Goal: Use online tool/utility: Utilize a website feature to perform a specific function

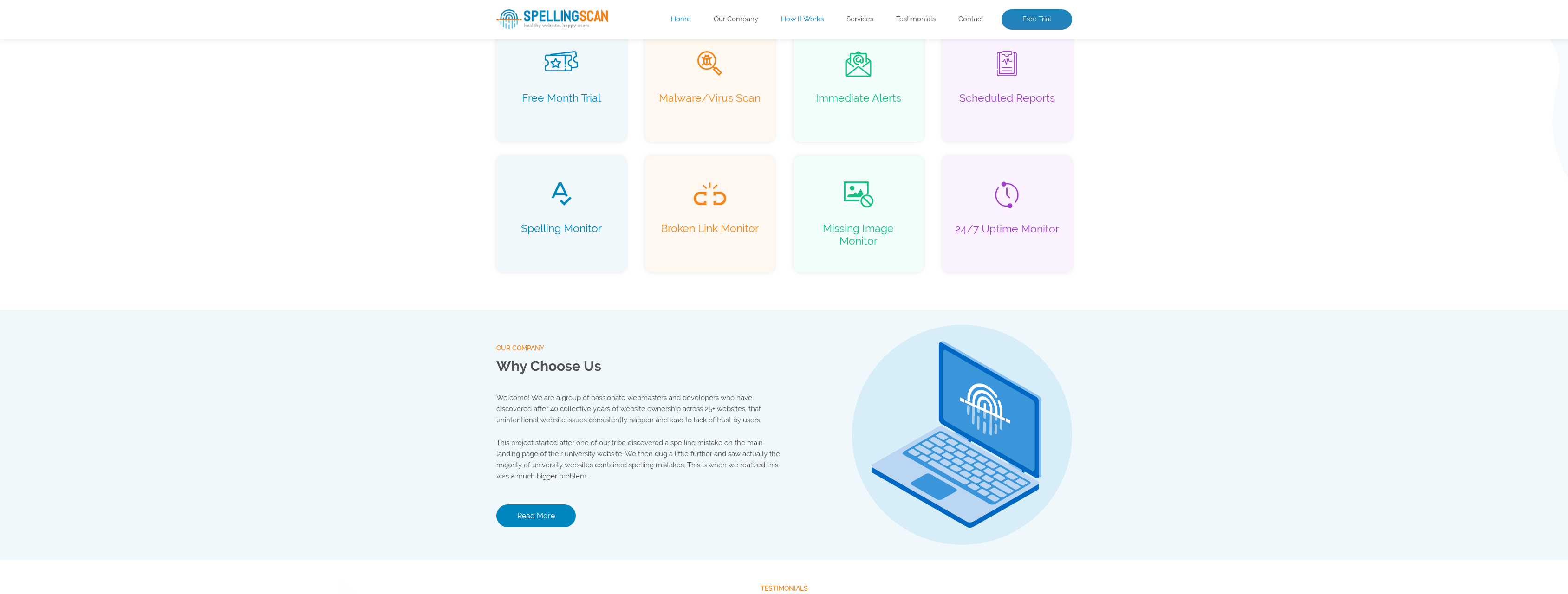
scroll to position [715, 0]
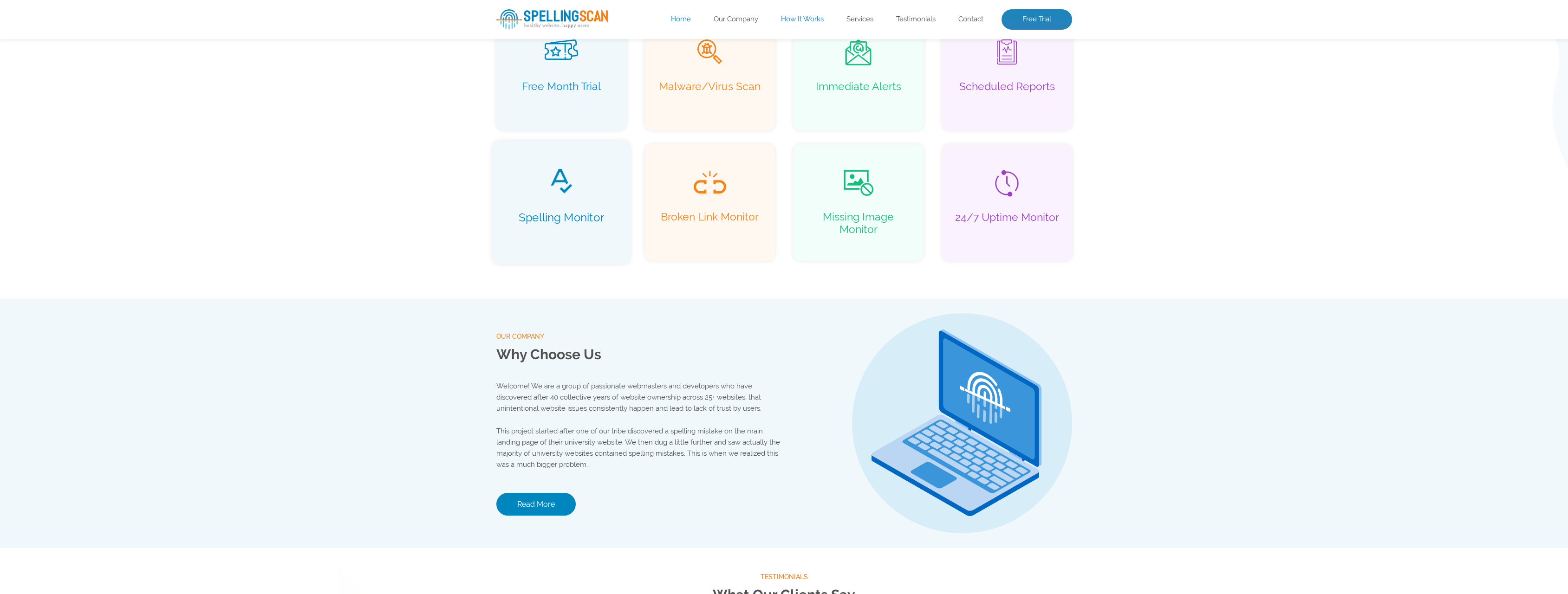
click at [581, 224] on p "Spelling Monitor" at bounding box center [561, 224] width 118 height 26
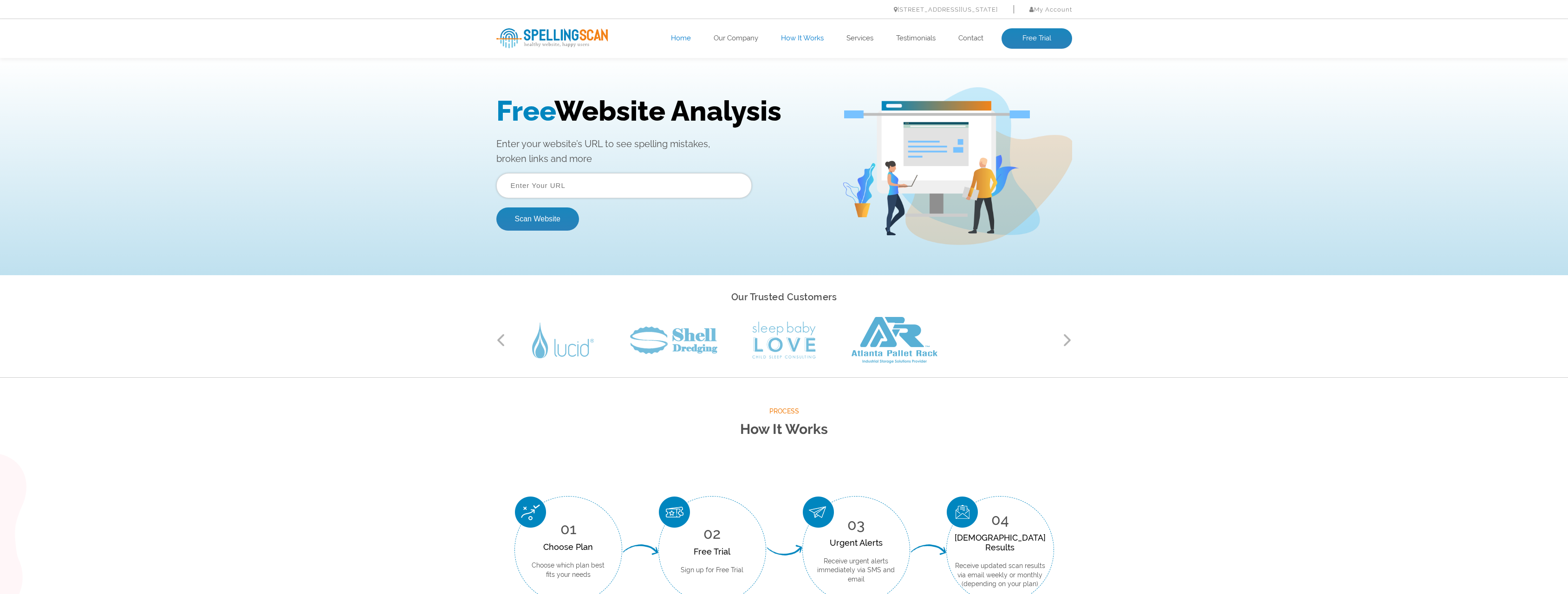
scroll to position [0, 0]
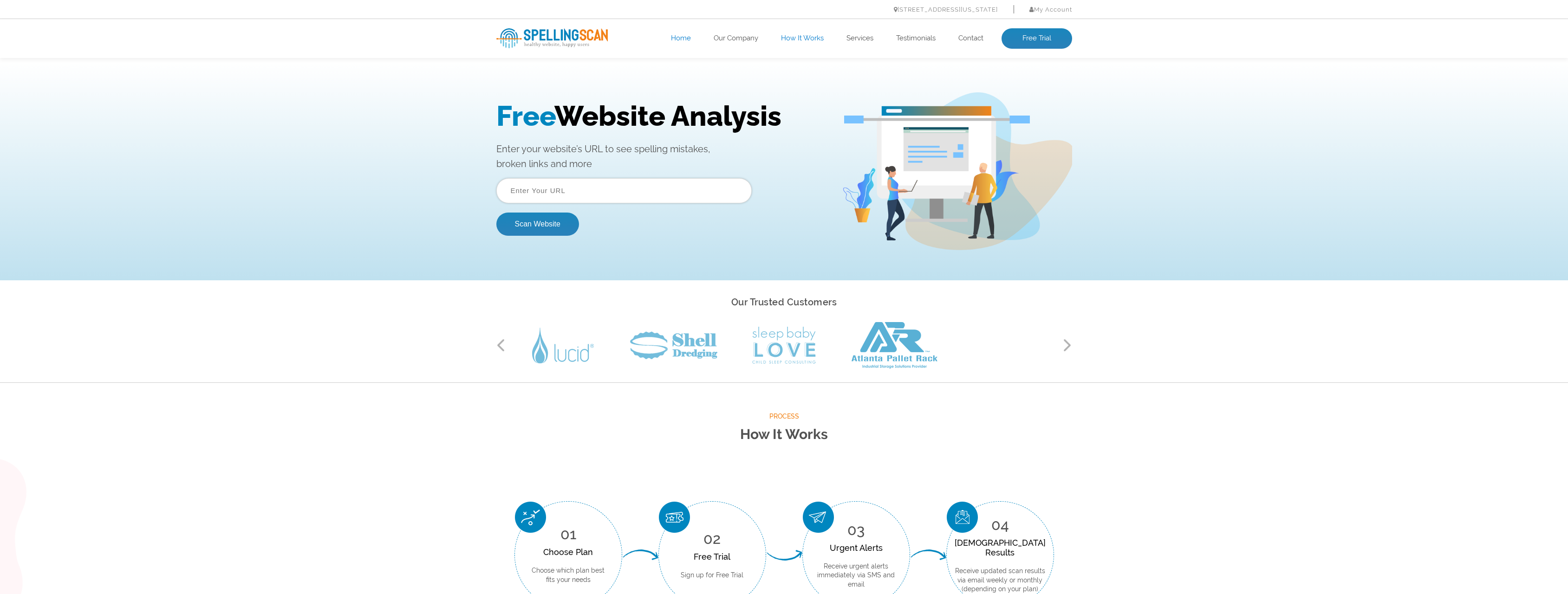
click at [588, 211] on form "Scan Website" at bounding box center [624, 207] width 255 height 57
click at [592, 200] on input "text" at bounding box center [624, 190] width 255 height 25
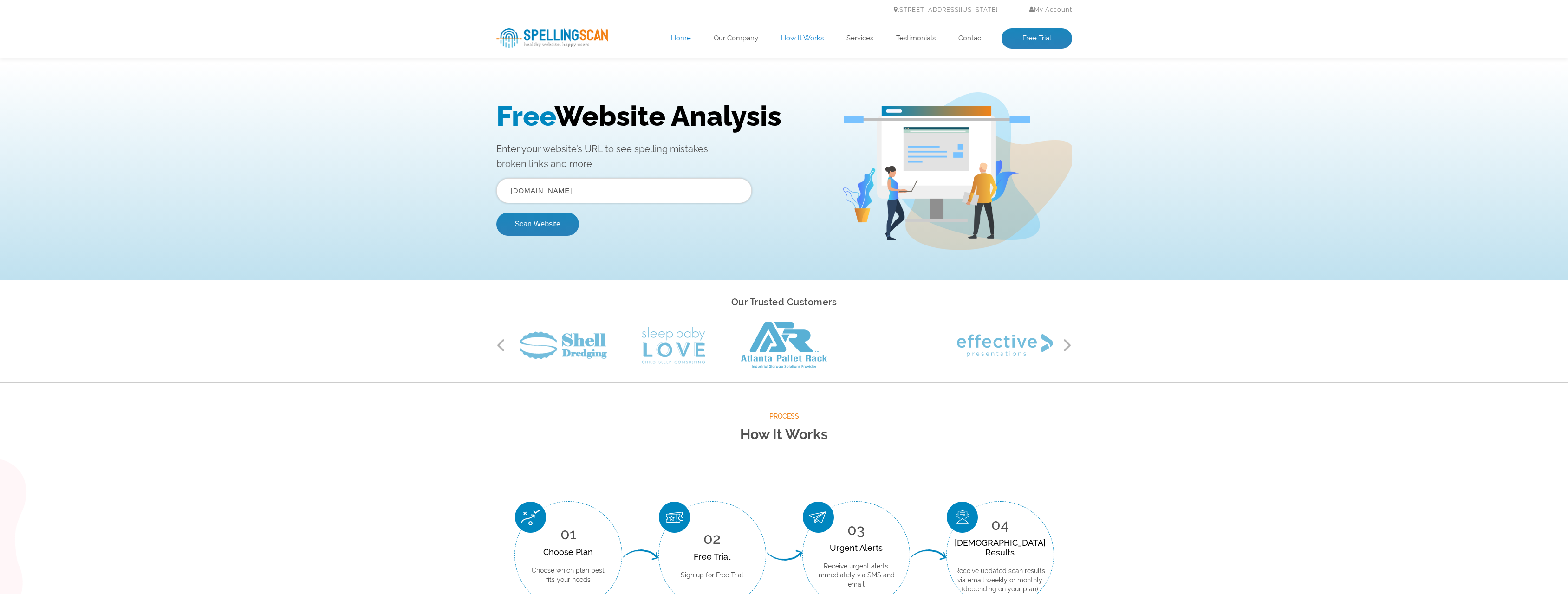
type input "www.thesilvermountain.nl"
click at [496, 213] on button "Scan Website" at bounding box center [537, 224] width 82 height 23
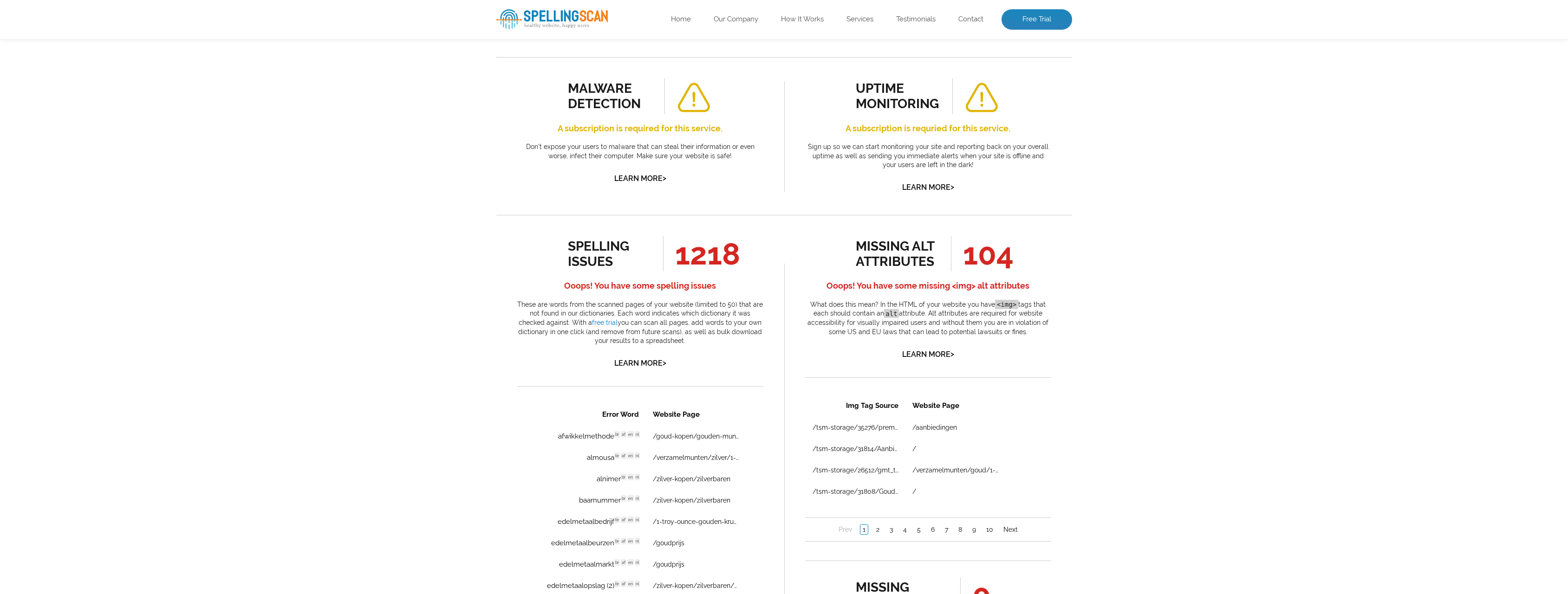
scroll to position [511, 0]
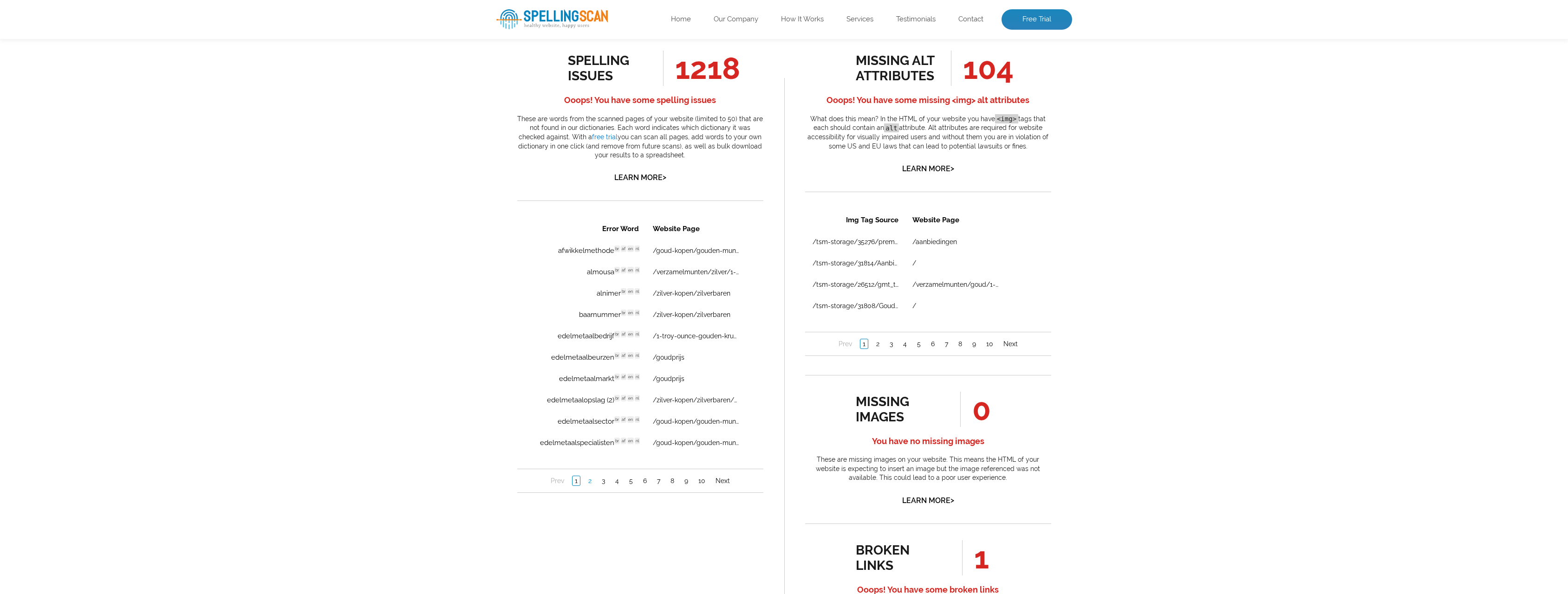
drag, startPoint x: 591, startPoint y: 480, endPoint x: 1010, endPoint y: 553, distance: 425.3
click at [591, 480] on link "2" at bounding box center [590, 481] width 8 height 10
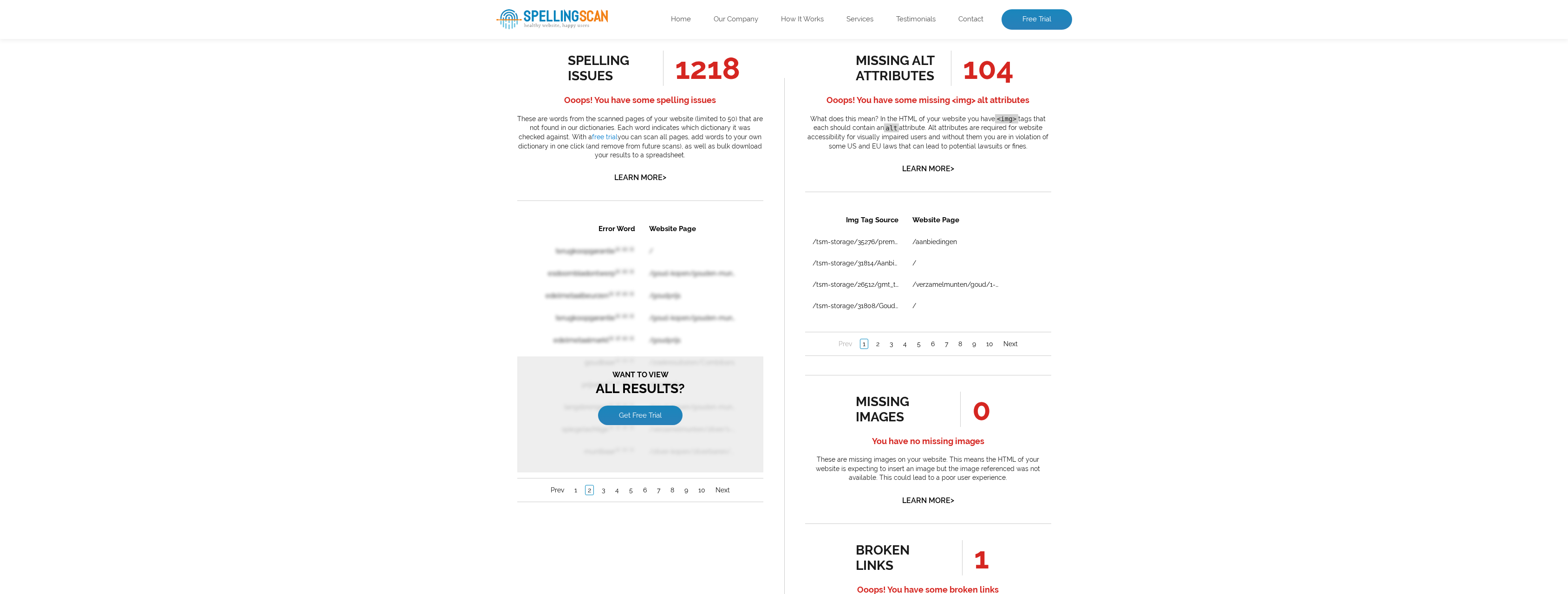
scroll to position [0, 0]
click at [702, 226] on th "Website Page" at bounding box center [691, 229] width 99 height 21
drag, startPoint x: 702, startPoint y: 226, endPoint x: 531, endPoint y: 238, distance: 171.4
click at [531, 238] on div "Error Word Website Page terugkoopgarantie br en nl / esdoornbladontwerp br en n…" at bounding box center [639, 360] width 246 height 285
drag, startPoint x: 531, startPoint y: 238, endPoint x: 531, endPoint y: 244, distance: 6.0
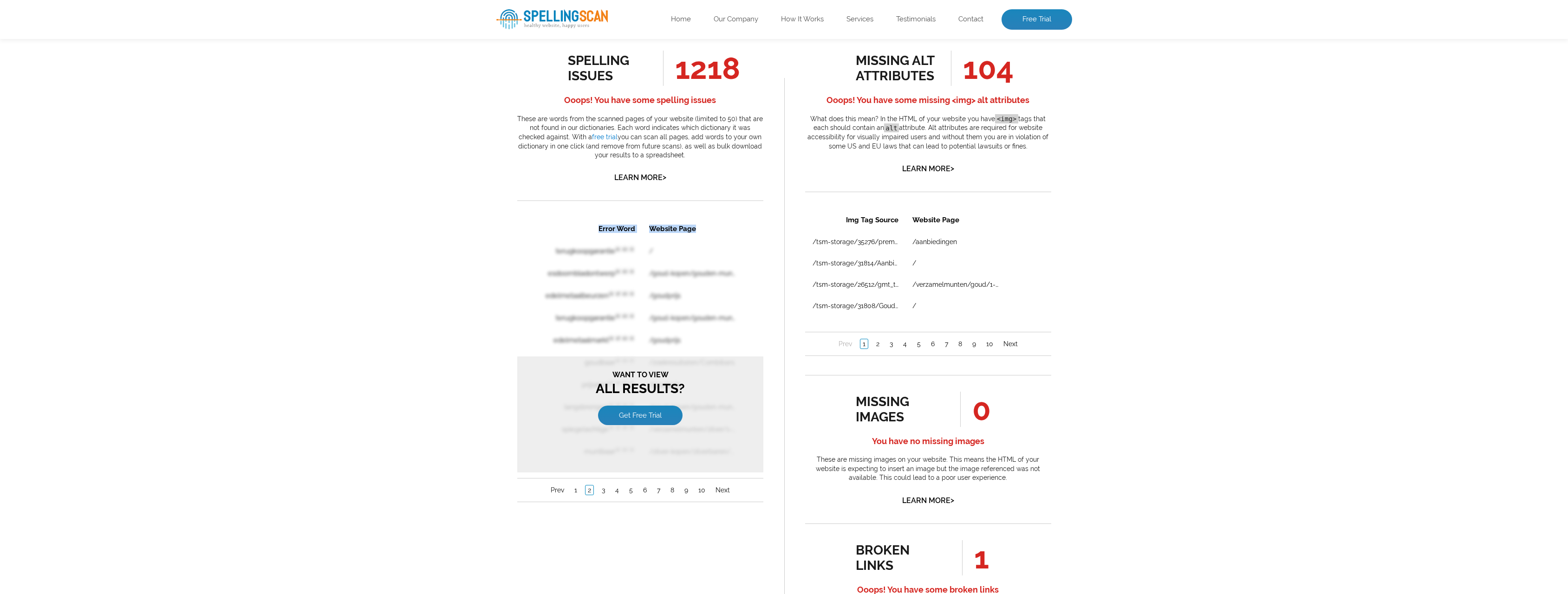
click at [531, 238] on div "Error Word Website Page terugkoopgarantie br en nl / esdoornbladontwerp br en n…" at bounding box center [639, 360] width 246 height 285
click at [575, 328] on table "Error Word Website Page terugkoopgarantie br en nl / esdoornbladontwerp br en n…" at bounding box center [640, 340] width 204 height 246
click at [596, 311] on table "Error Word Website Page terugkoopgarantie br en nl / esdoornbladontwerp br en n…" at bounding box center [640, 340] width 204 height 246
